Goal: Navigation & Orientation: Find specific page/section

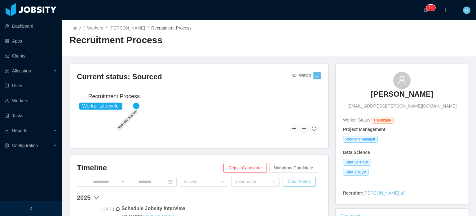
click at [361, 100] on div "[PERSON_NAME] [EMAIL_ADDRESS][PERSON_NAME][DOMAIN_NAME]" at bounding box center [402, 91] width 118 height 38
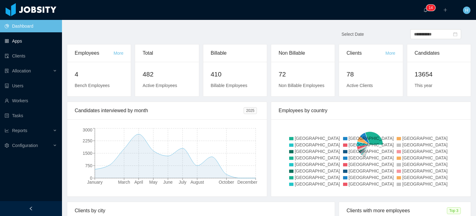
click at [50, 40] on link "Apps" at bounding box center [31, 41] width 52 height 12
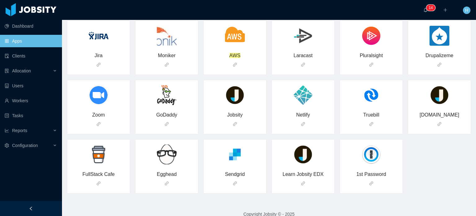
scroll to position [50, 0]
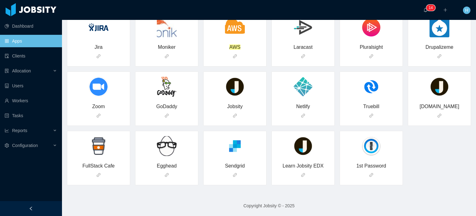
drag, startPoint x: 248, startPoint y: 186, endPoint x: 225, endPoint y: 192, distance: 24.3
click at [225, 192] on div "Jira Moniker AWS Laracast Pluralsight Drupalizeme Zoom GoDaddy Jobsity Netlify …" at bounding box center [269, 101] width 419 height 188
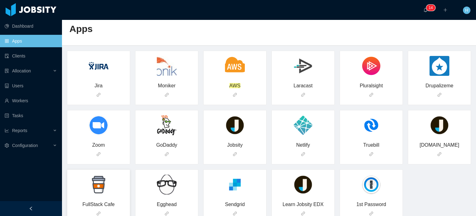
scroll to position [0, 0]
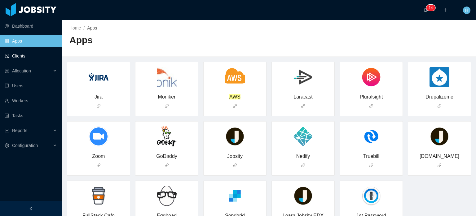
click at [15, 56] on link "Clients" at bounding box center [31, 56] width 52 height 12
